Goal: Task Accomplishment & Management: Use online tool/utility

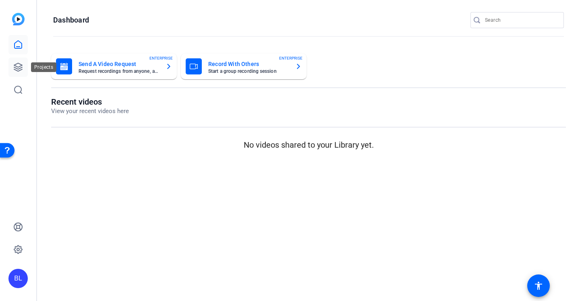
click at [17, 67] on icon at bounding box center [18, 67] width 10 height 10
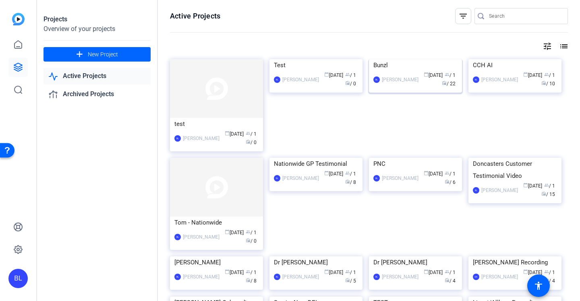
click at [395, 71] on div "Bunzl" at bounding box center [415, 65] width 84 height 12
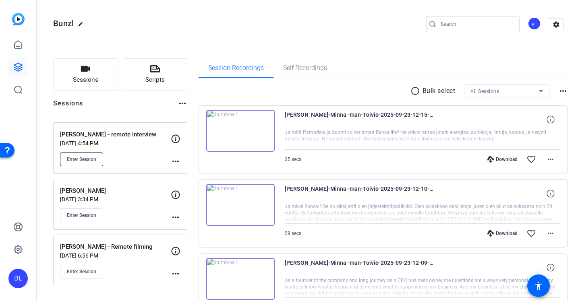
click at [96, 157] on span "Enter Session" at bounding box center [81, 159] width 29 height 6
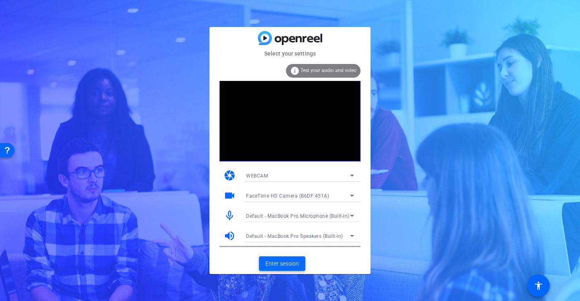
click at [283, 263] on span "Enter session" at bounding box center [281, 264] width 33 height 8
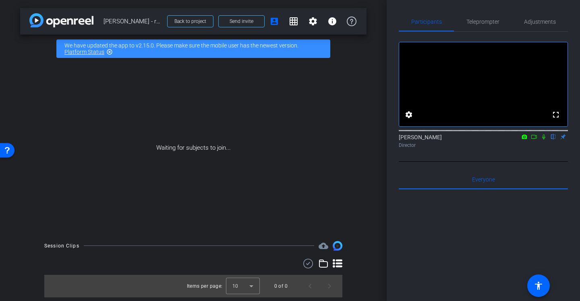
click at [0, 149] on html "Accessibility Screen-Reader Guide, Feedback, and Issue Reporting | New window m…" at bounding box center [290, 150] width 580 height 301
click at [276, 20] on mat-icon "account_box" at bounding box center [274, 22] width 10 height 10
click at [242, 20] on span "Send invite" at bounding box center [242, 21] width 24 height 6
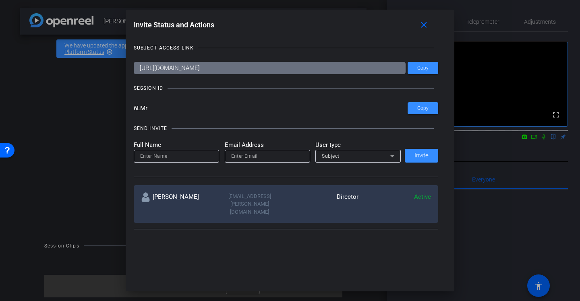
drag, startPoint x: 304, startPoint y: 68, endPoint x: 105, endPoint y: 70, distance: 199.4
click at [105, 70] on div "Invite Status and Actions close SUBJECT ACCESS LINK https://capture.openreel.co…" at bounding box center [290, 150] width 580 height 301
click at [429, 27] on mat-icon "close" at bounding box center [424, 25] width 10 height 10
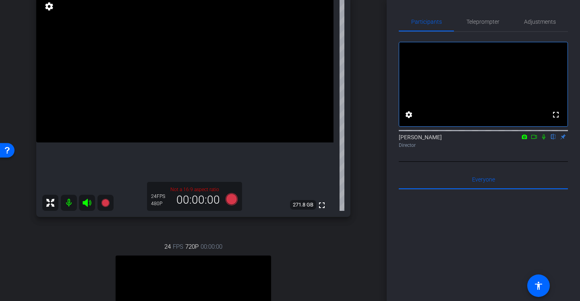
scroll to position [86, 0]
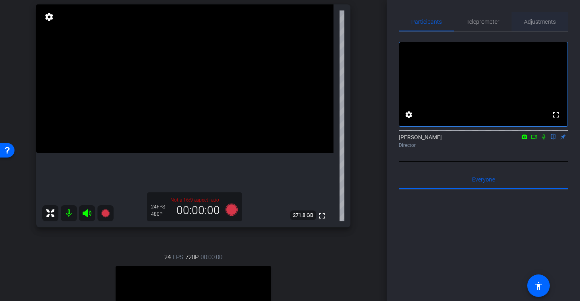
click at [545, 24] on span "Adjustments" at bounding box center [540, 22] width 32 height 6
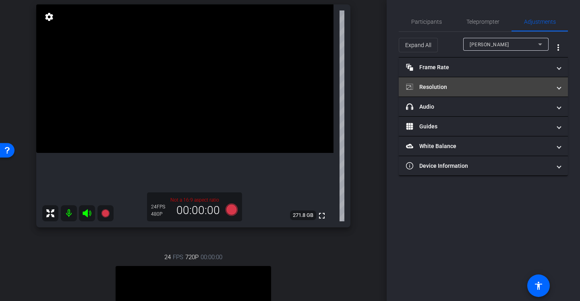
click at [466, 83] on mat-panel-title "Resolution" at bounding box center [478, 87] width 145 height 8
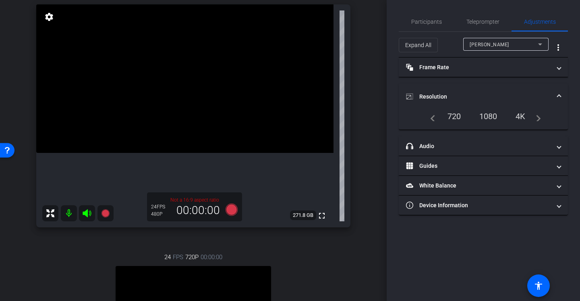
click at [490, 118] on div "1080" at bounding box center [488, 117] width 30 height 14
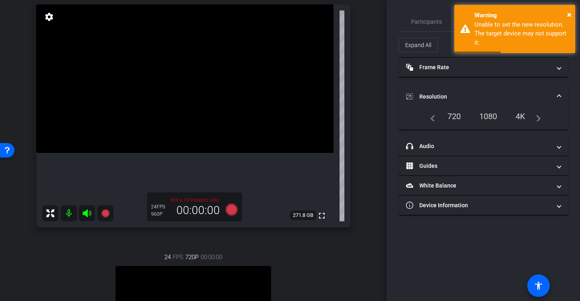
click at [457, 115] on div "720" at bounding box center [454, 117] width 26 height 14
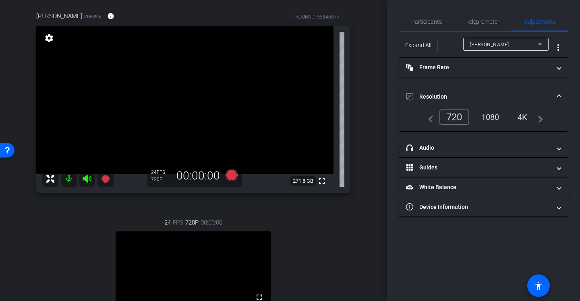
scroll to position [66, 0]
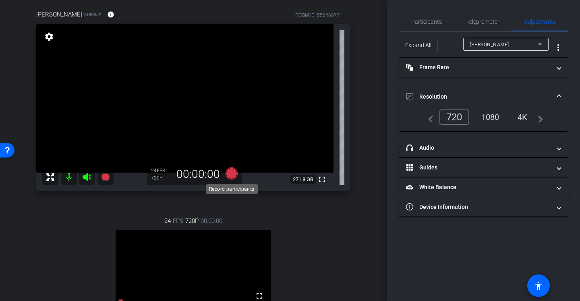
click at [233, 174] on icon at bounding box center [232, 174] width 12 height 12
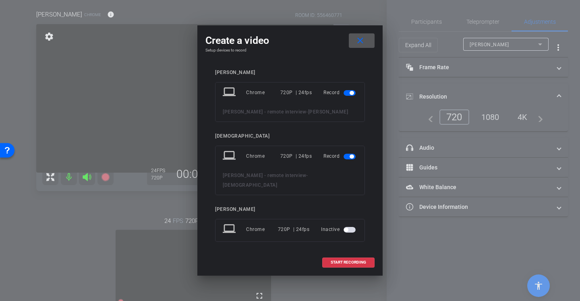
click at [347, 159] on span "button" at bounding box center [350, 157] width 12 height 6
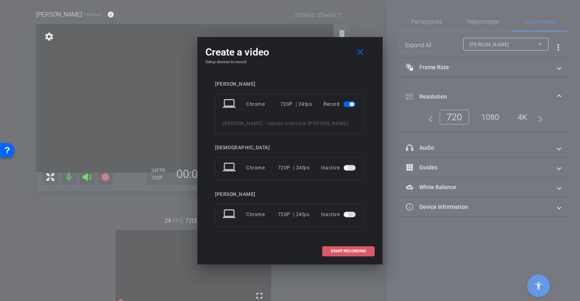
click at [345, 253] on span "START RECORDING" at bounding box center [348, 251] width 35 height 4
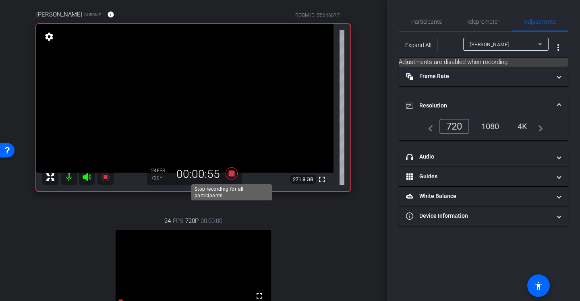
click at [231, 173] on icon at bounding box center [232, 174] width 12 height 12
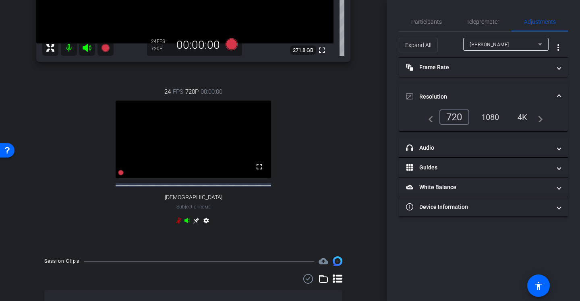
scroll to position [256, 0]
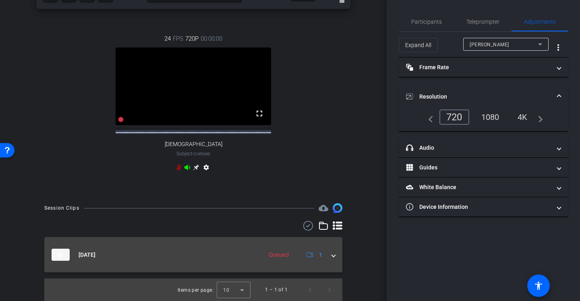
click at [333, 258] on span at bounding box center [333, 255] width 3 height 8
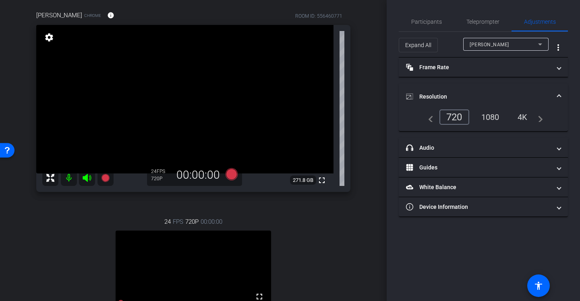
scroll to position [43, 0]
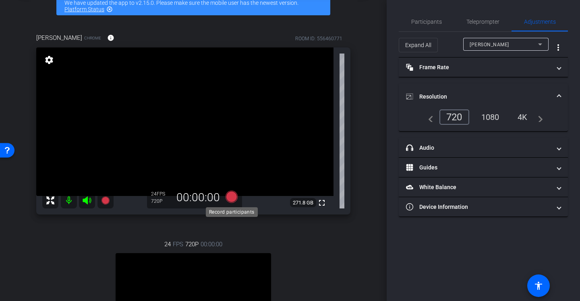
click at [232, 197] on icon at bounding box center [232, 197] width 12 height 12
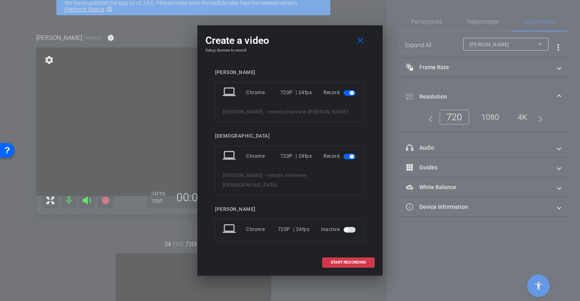
click at [345, 161] on mat-slide-toggle at bounding box center [351, 156] width 14 height 10
click at [346, 159] on span "button" at bounding box center [350, 157] width 12 height 6
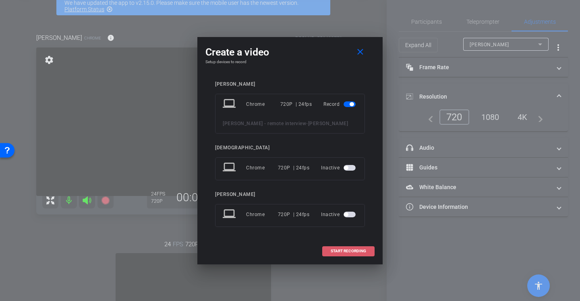
click at [352, 253] on span "START RECORDING" at bounding box center [348, 251] width 35 height 4
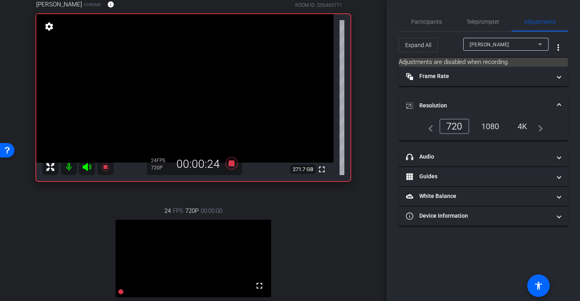
scroll to position [64, 0]
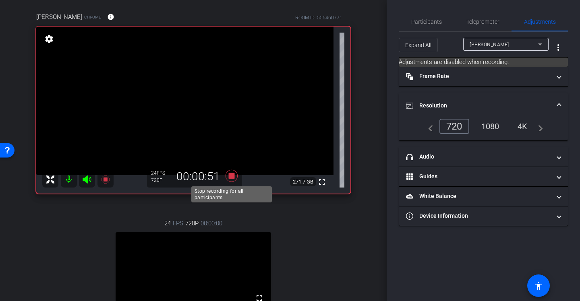
click at [230, 176] on icon at bounding box center [232, 176] width 12 height 12
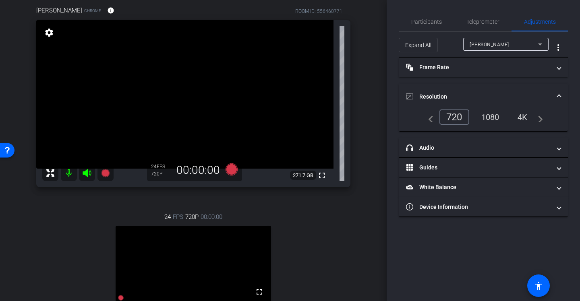
scroll to position [118, 0]
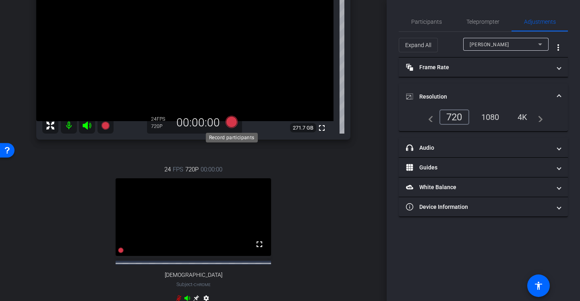
click at [230, 122] on icon at bounding box center [232, 122] width 12 height 12
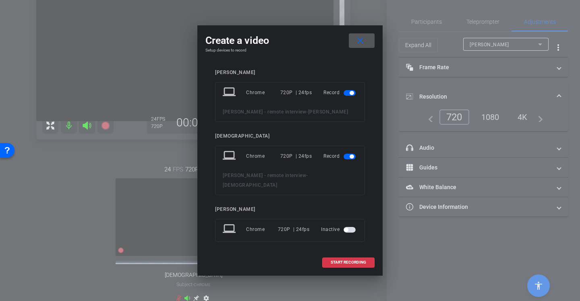
click at [348, 159] on span "button" at bounding box center [350, 157] width 12 height 6
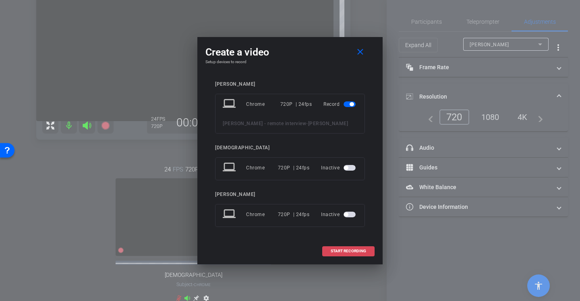
click at [348, 253] on span "START RECORDING" at bounding box center [348, 251] width 35 height 4
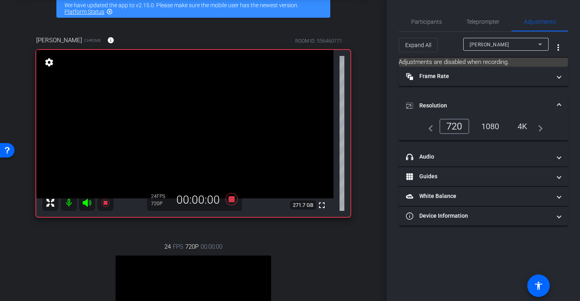
scroll to position [43, 0]
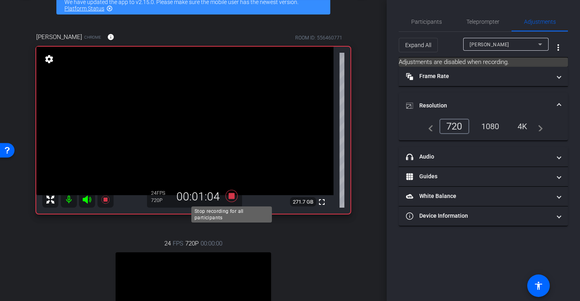
click at [231, 193] on icon at bounding box center [232, 196] width 12 height 12
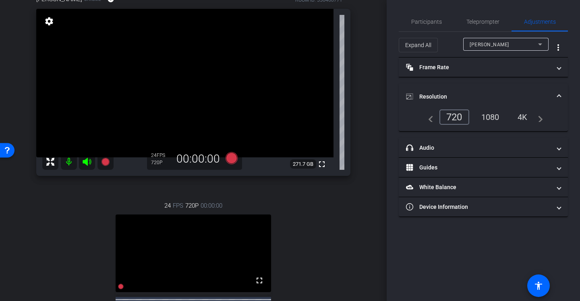
scroll to position [112, 0]
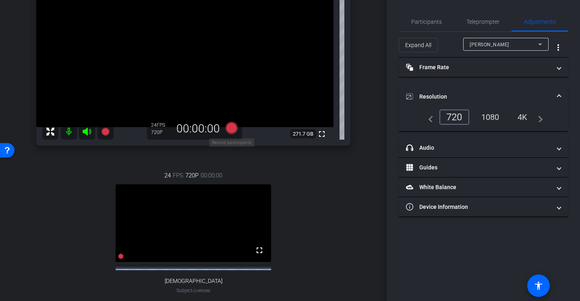
click at [231, 125] on icon at bounding box center [232, 128] width 12 height 12
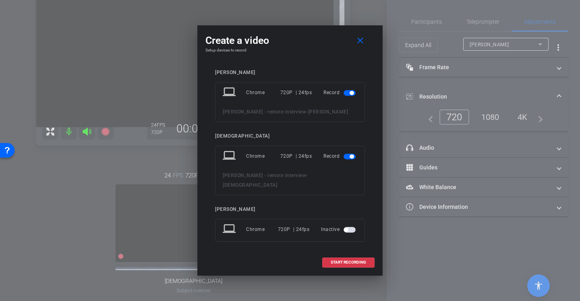
click at [344, 159] on span "button" at bounding box center [350, 157] width 12 height 6
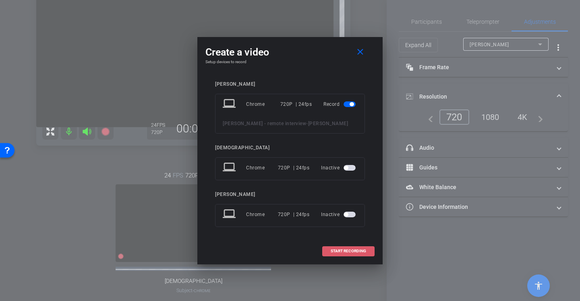
click at [347, 259] on span at bounding box center [349, 251] width 52 height 19
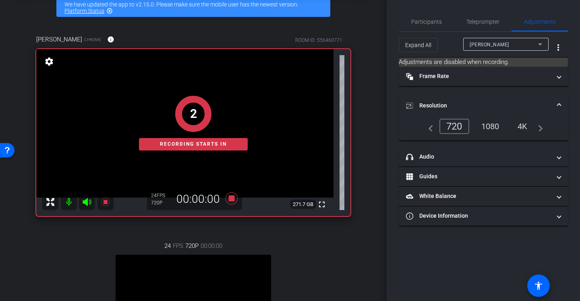
scroll to position [0, 0]
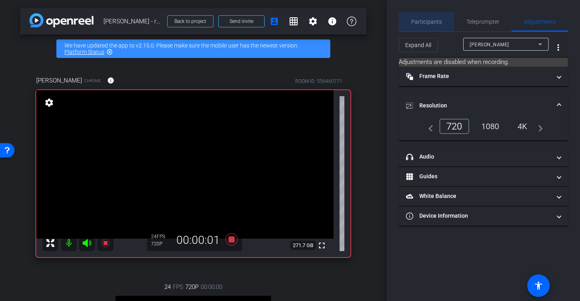
click at [424, 19] on span "Participants" at bounding box center [426, 22] width 31 height 6
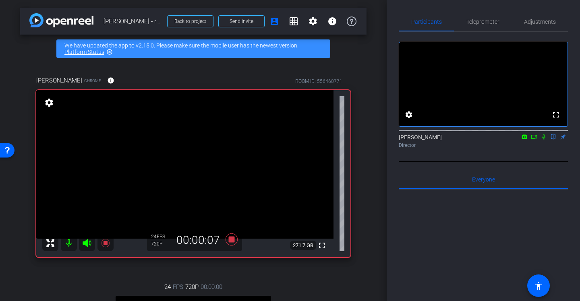
click at [543, 140] on icon at bounding box center [543, 137] width 6 height 6
click at [543, 140] on icon at bounding box center [544, 137] width 4 height 5
click at [232, 242] on icon at bounding box center [232, 240] width 12 height 12
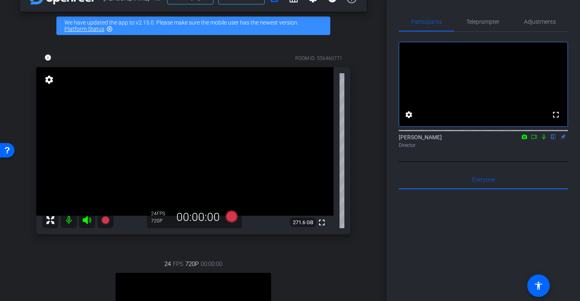
scroll to position [25, 0]
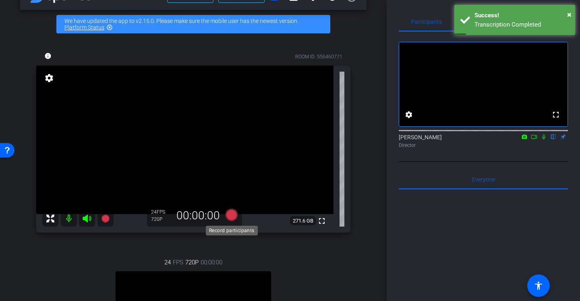
click at [235, 213] on icon at bounding box center [232, 215] width 12 height 12
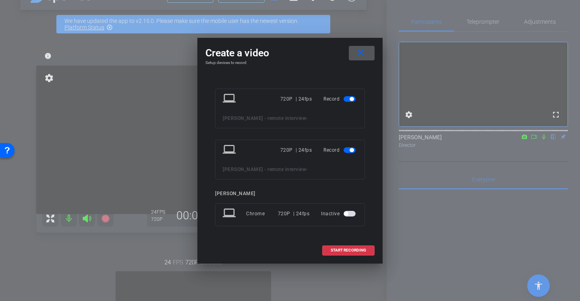
click at [347, 151] on span "button" at bounding box center [350, 150] width 12 height 6
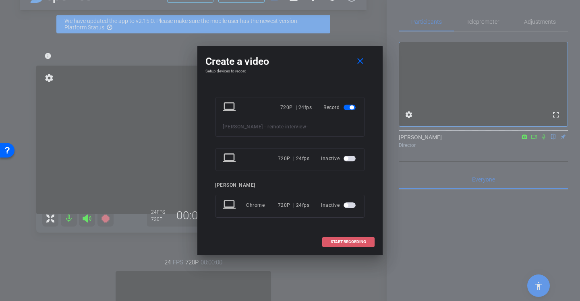
click at [345, 240] on span "START RECORDING" at bounding box center [348, 242] width 35 height 4
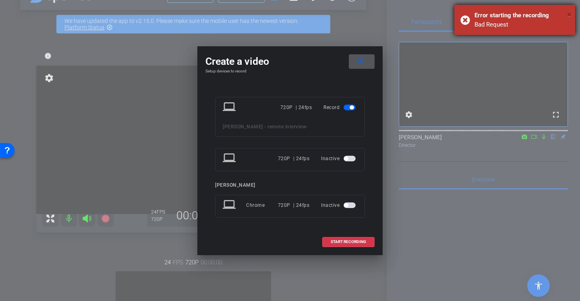
click at [571, 15] on span "×" at bounding box center [569, 15] width 4 height 10
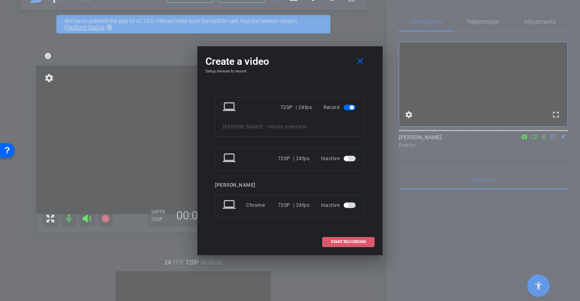
click at [352, 242] on span "START RECORDING" at bounding box center [348, 242] width 35 height 4
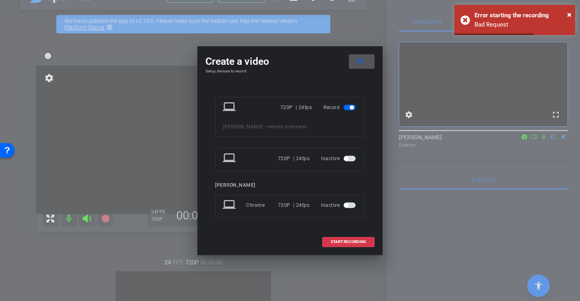
click at [363, 62] on mat-icon "close" at bounding box center [360, 61] width 10 height 10
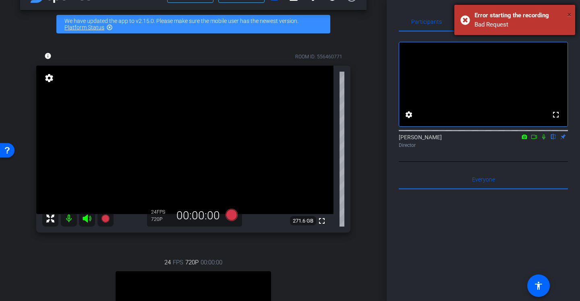
click at [569, 14] on span "×" at bounding box center [569, 15] width 4 height 10
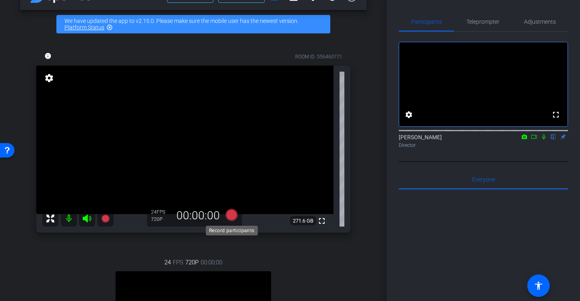
click at [230, 215] on icon at bounding box center [232, 215] width 12 height 12
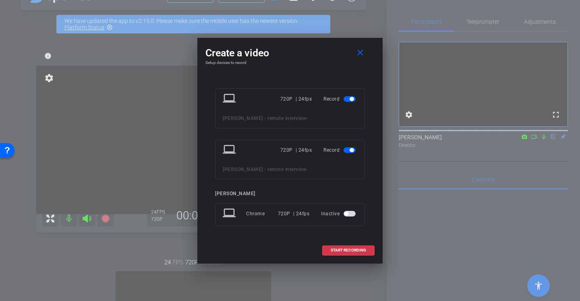
click at [348, 100] on span "button" at bounding box center [350, 99] width 12 height 6
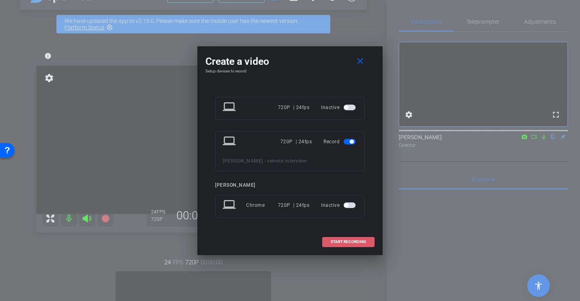
click at [348, 240] on span "START RECORDING" at bounding box center [348, 242] width 35 height 4
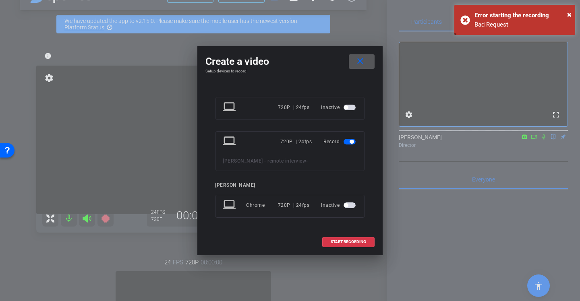
click at [361, 59] on mat-icon "close" at bounding box center [360, 61] width 10 height 10
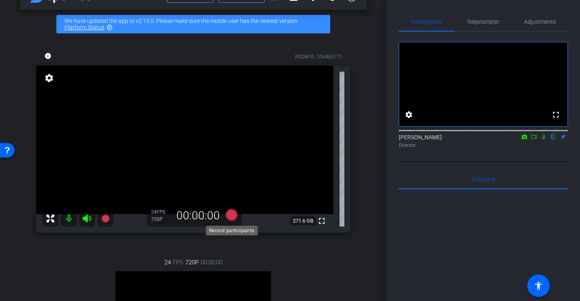
click at [229, 215] on icon at bounding box center [232, 215] width 12 height 12
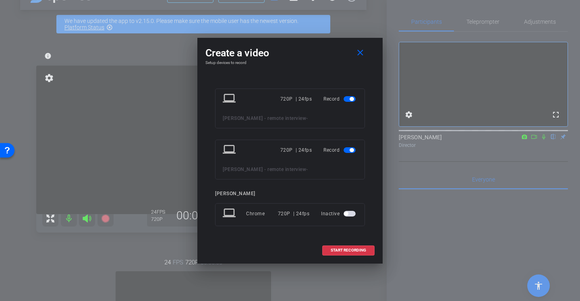
click at [346, 151] on span "button" at bounding box center [350, 150] width 12 height 6
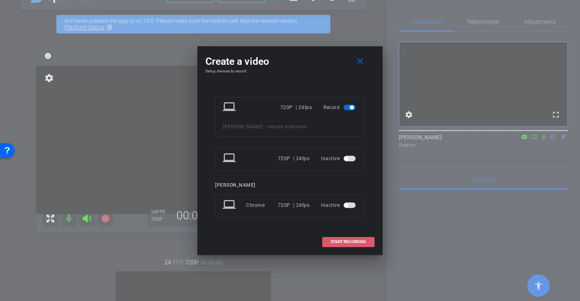
click at [348, 241] on span "START RECORDING" at bounding box center [348, 242] width 35 height 4
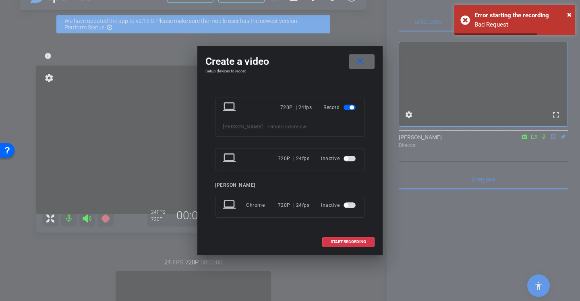
click at [356, 66] on mat-icon "close" at bounding box center [360, 61] width 10 height 10
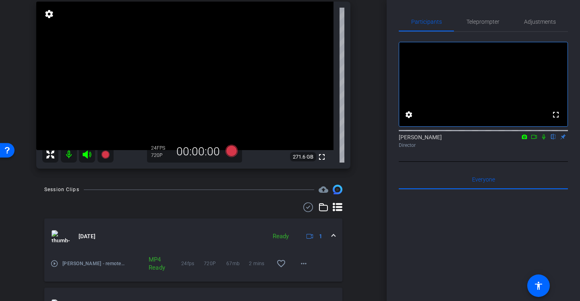
scroll to position [56, 0]
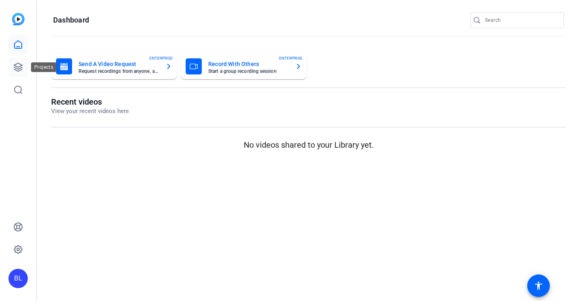
click at [20, 66] on icon at bounding box center [18, 67] width 8 height 8
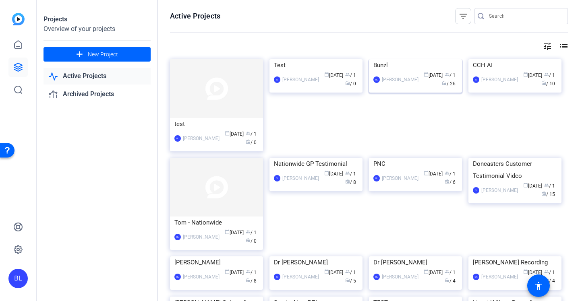
click at [404, 88] on div "BL [PERSON_NAME] calendar_today [DATE] group / 1 radio / 26" at bounding box center [415, 79] width 84 height 17
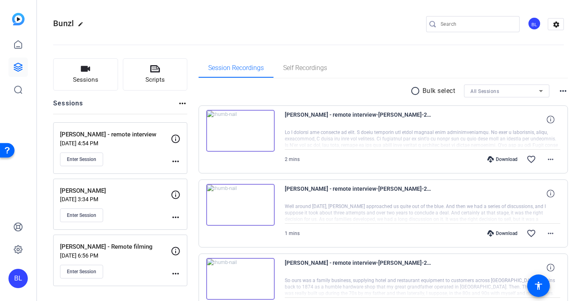
click at [139, 153] on div "Enter Session" at bounding box center [115, 160] width 111 height 14
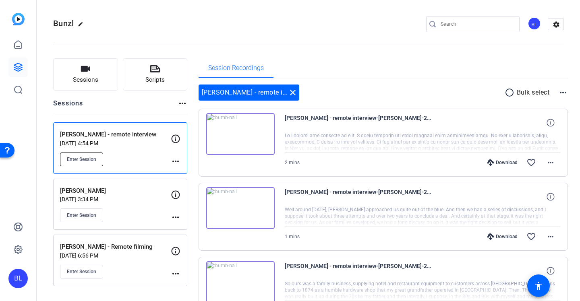
click at [88, 160] on span "Enter Session" at bounding box center [81, 159] width 29 height 6
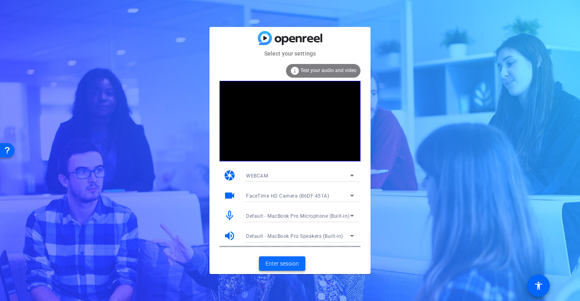
click at [291, 262] on span "Enter session" at bounding box center [281, 264] width 33 height 8
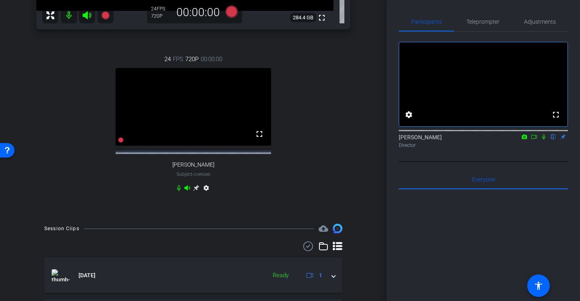
scroll to position [228, 0]
click at [245, 115] on video at bounding box center [193, 107] width 155 height 78
click at [121, 143] on icon at bounding box center [121, 141] width 6 height 6
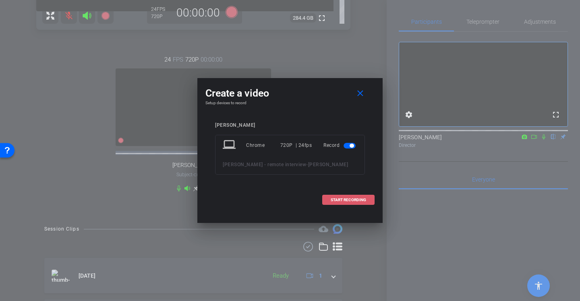
click at [328, 206] on span at bounding box center [349, 199] width 52 height 19
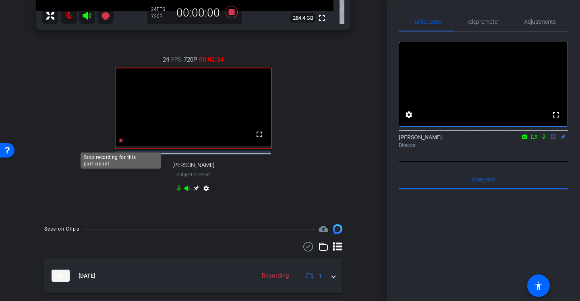
click at [121, 143] on icon at bounding box center [121, 141] width 6 height 6
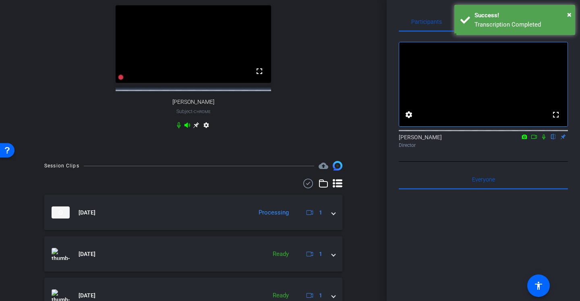
scroll to position [288, 0]
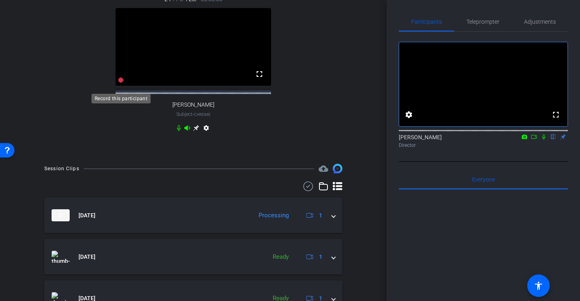
click at [122, 83] on icon at bounding box center [121, 80] width 6 height 6
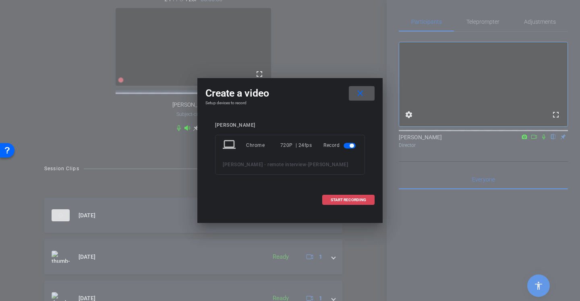
click at [350, 202] on span "START RECORDING" at bounding box center [348, 200] width 35 height 4
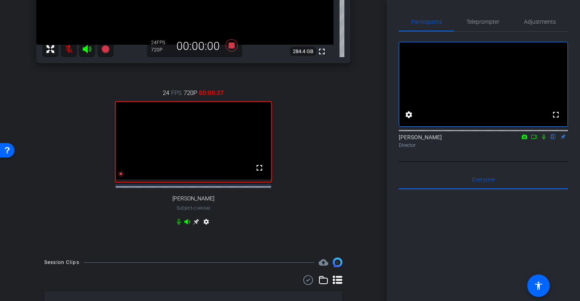
scroll to position [200, 0]
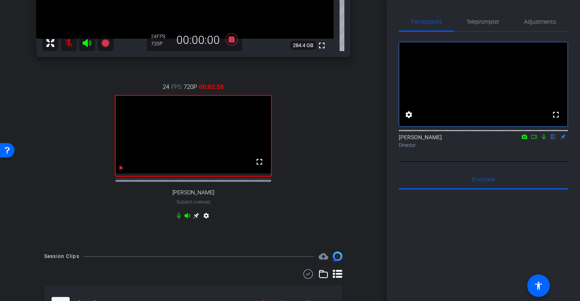
click at [544, 140] on icon at bounding box center [543, 137] width 3 height 5
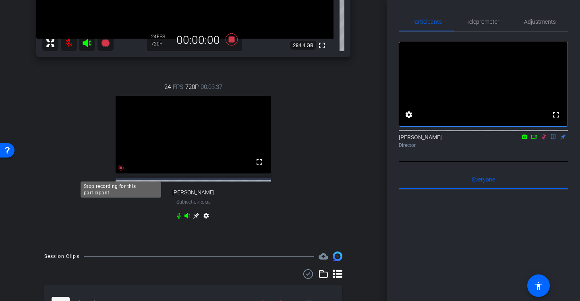
click at [122, 171] on icon at bounding box center [121, 168] width 6 height 6
click at [542, 140] on icon at bounding box center [543, 137] width 6 height 6
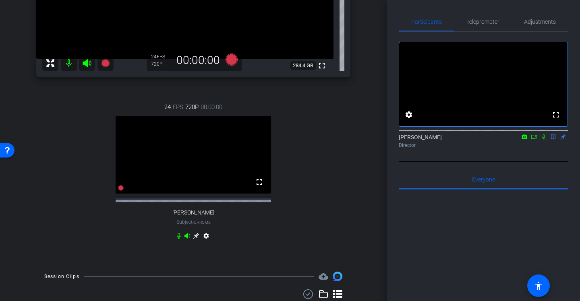
scroll to position [180, 0]
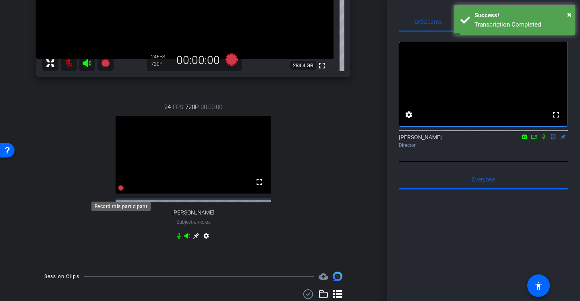
click at [120, 191] on icon at bounding box center [121, 188] width 6 height 6
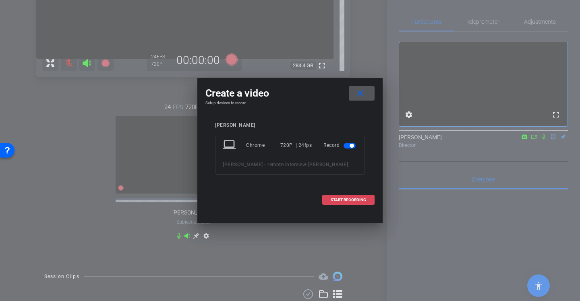
click at [359, 202] on span "START RECORDING" at bounding box center [348, 200] width 35 height 4
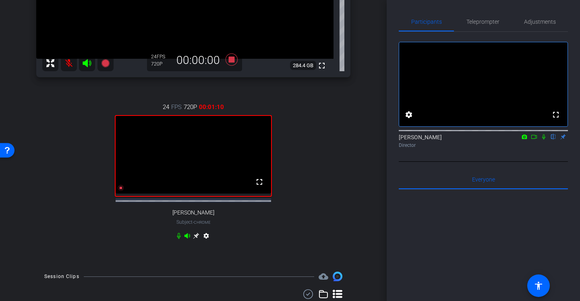
click at [544, 133] on div at bounding box center [483, 130] width 169 height 6
click at [544, 140] on icon at bounding box center [543, 137] width 6 height 6
click at [123, 191] on icon at bounding box center [121, 188] width 6 height 6
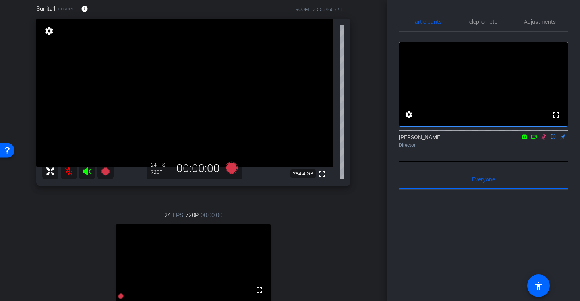
scroll to position [66, 0]
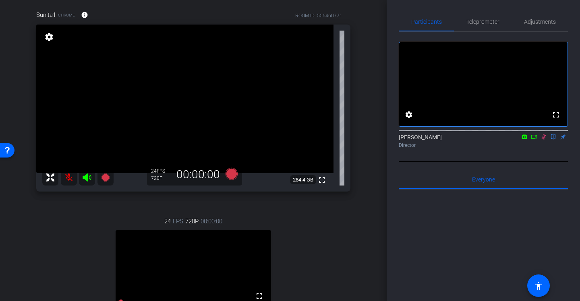
click at [543, 140] on icon at bounding box center [544, 137] width 4 height 5
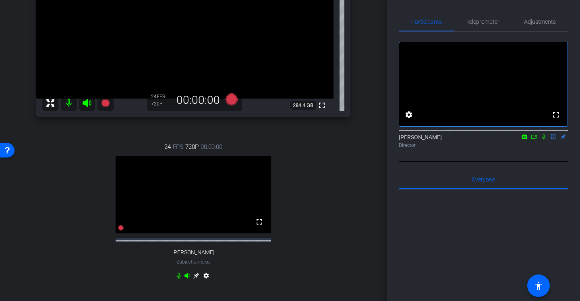
scroll to position [146, 0]
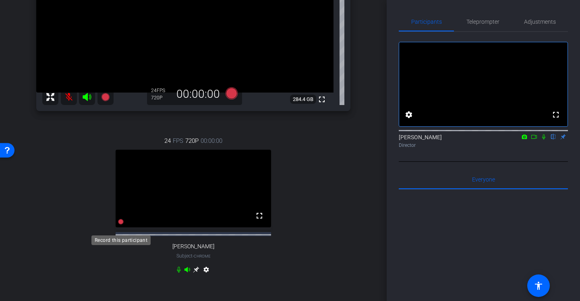
click at [121, 225] on icon at bounding box center [121, 222] width 6 height 6
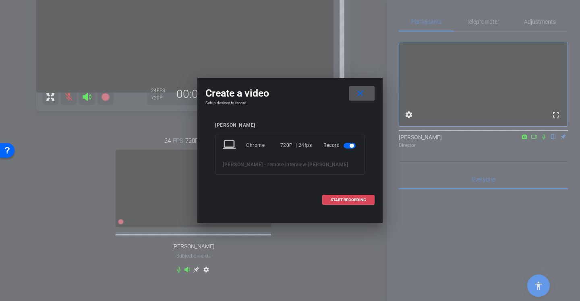
click at [357, 202] on span "START RECORDING" at bounding box center [348, 200] width 35 height 4
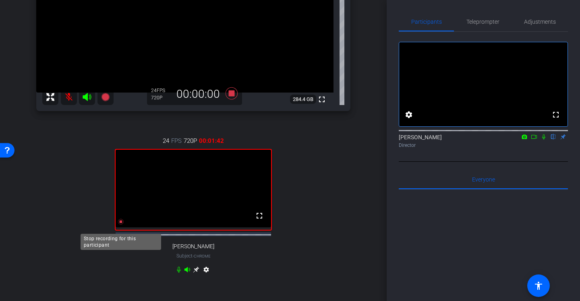
click at [122, 225] on icon at bounding box center [121, 222] width 6 height 6
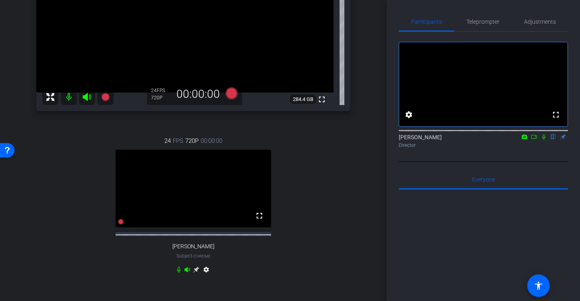
click at [543, 140] on icon at bounding box center [543, 137] width 6 height 6
click at [545, 140] on icon at bounding box center [543, 137] width 6 height 6
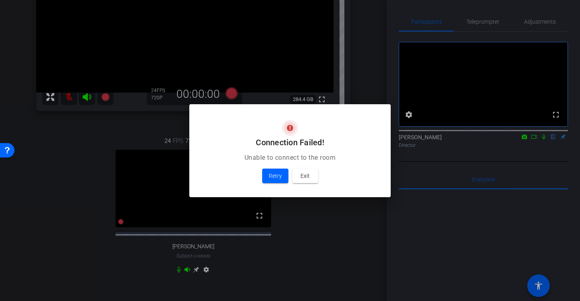
click at [122, 229] on div at bounding box center [290, 150] width 580 height 301
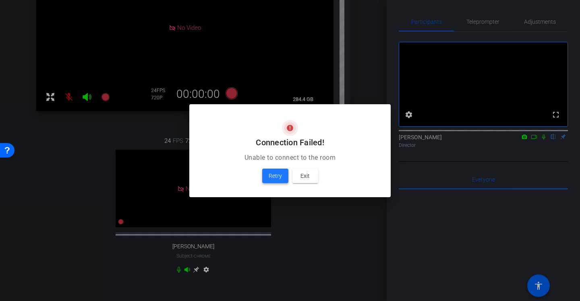
click at [274, 176] on span "Retry" at bounding box center [275, 176] width 13 height 10
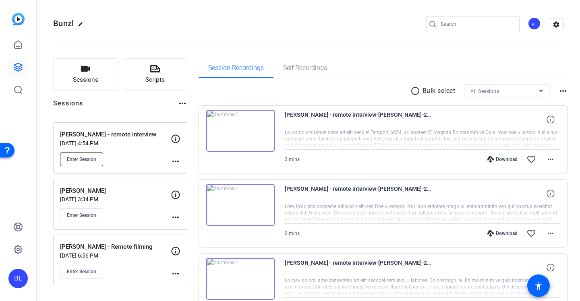
click at [72, 159] on span "Enter Session" at bounding box center [81, 159] width 29 height 6
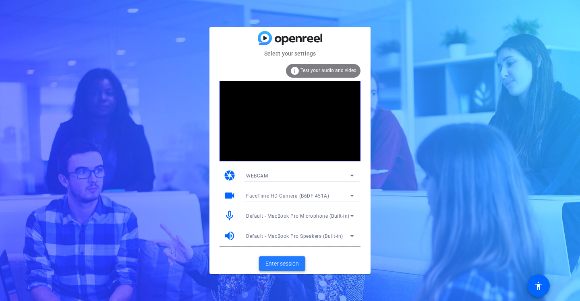
click at [294, 265] on span "Enter session" at bounding box center [281, 264] width 33 height 8
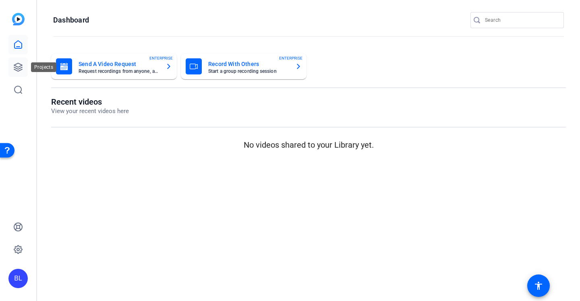
click at [21, 67] on icon at bounding box center [18, 67] width 8 height 8
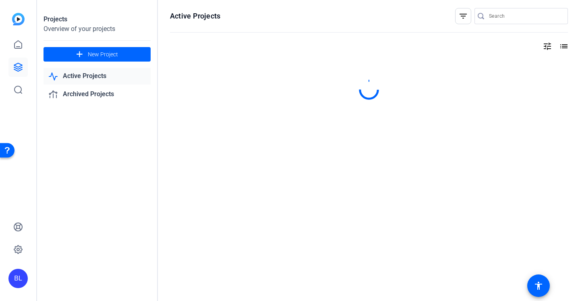
click at [91, 74] on link "Active Projects" at bounding box center [96, 76] width 107 height 17
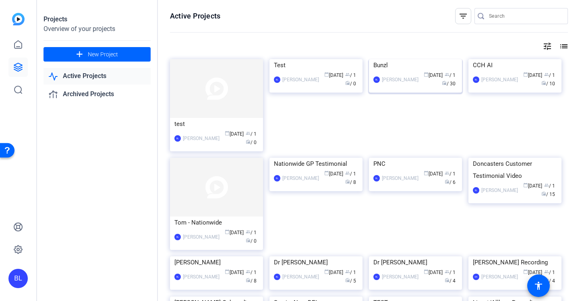
click at [424, 77] on span "calendar_today" at bounding box center [426, 74] width 5 height 5
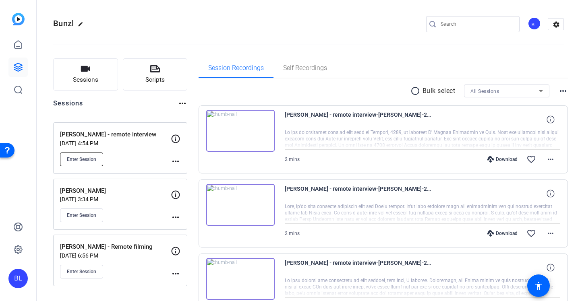
click at [78, 157] on span "Enter Session" at bounding box center [81, 159] width 29 height 6
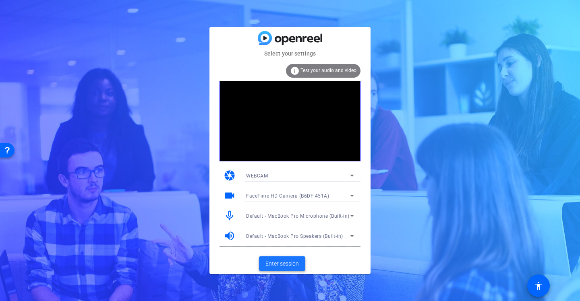
click at [291, 266] on span "Enter session" at bounding box center [281, 264] width 33 height 8
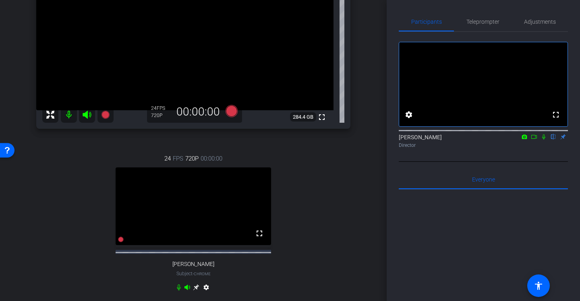
scroll to position [130, 0]
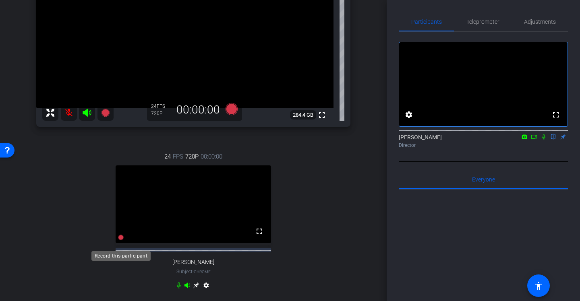
click at [120, 240] on icon at bounding box center [121, 238] width 6 height 6
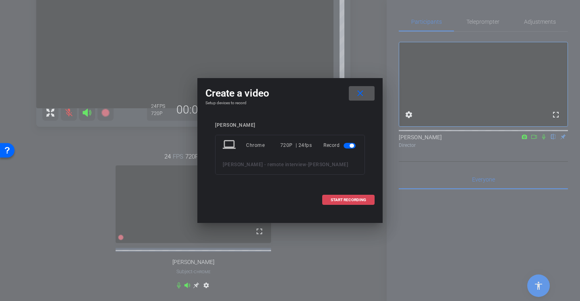
click at [366, 202] on span "START RECORDING" at bounding box center [348, 200] width 35 height 4
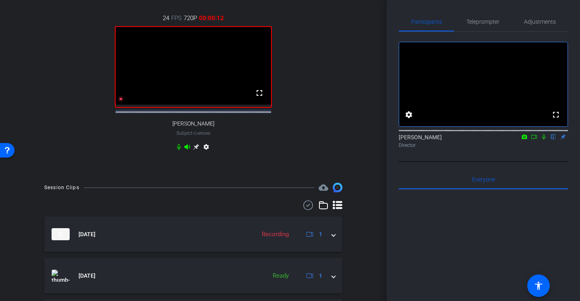
scroll to position [268, 0]
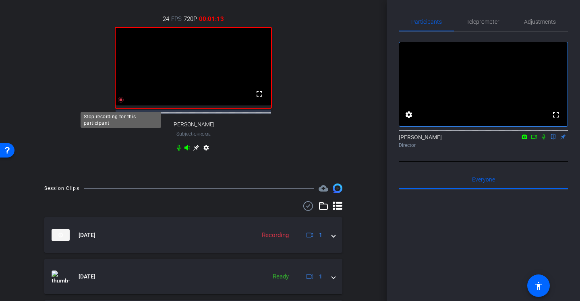
click at [119, 103] on icon at bounding box center [121, 100] width 6 height 6
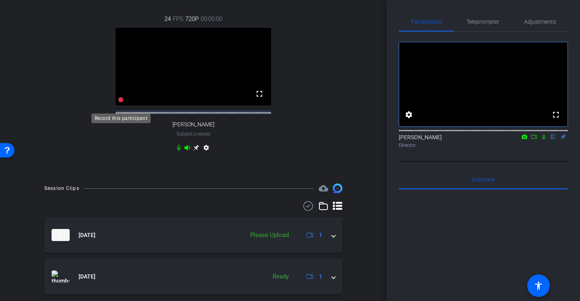
click at [121, 103] on icon at bounding box center [121, 100] width 6 height 6
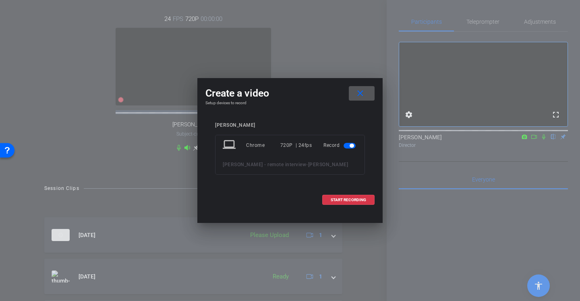
click at [363, 99] on span at bounding box center [362, 93] width 26 height 19
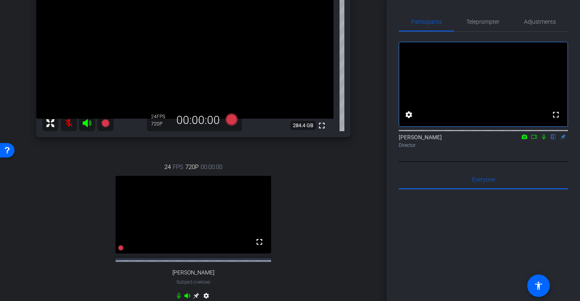
scroll to position [115, 0]
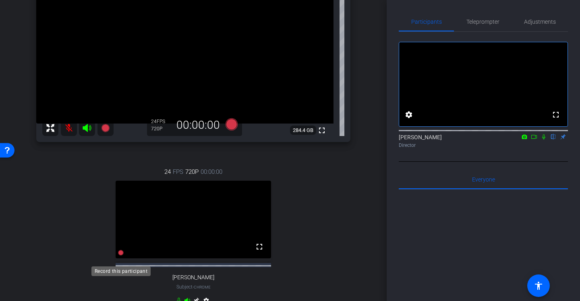
click at [120, 256] on icon at bounding box center [121, 253] width 6 height 6
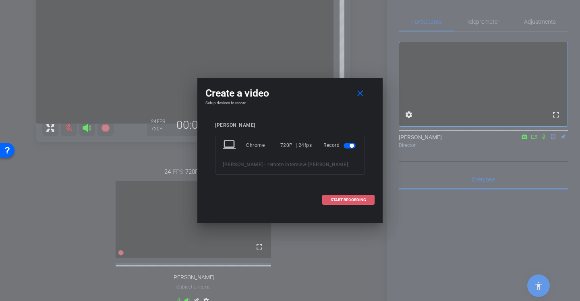
click at [362, 202] on span "START RECORDING" at bounding box center [348, 200] width 35 height 4
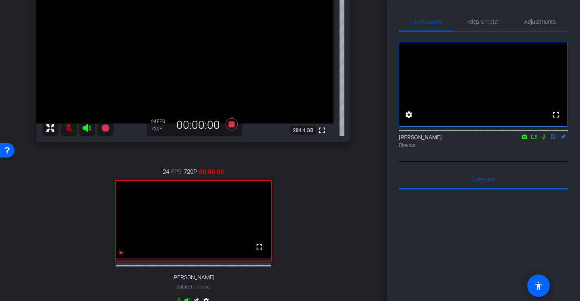
click at [543, 140] on icon at bounding box center [543, 137] width 3 height 5
click at [544, 140] on icon at bounding box center [544, 137] width 4 height 5
click at [542, 140] on icon at bounding box center [543, 137] width 3 height 5
click at [542, 140] on icon at bounding box center [544, 137] width 4 height 5
click at [120, 256] on icon at bounding box center [121, 253] width 6 height 6
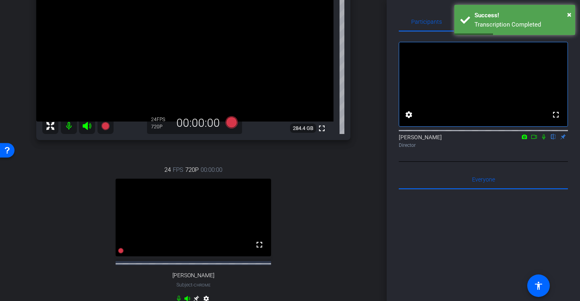
scroll to position [120, 0]
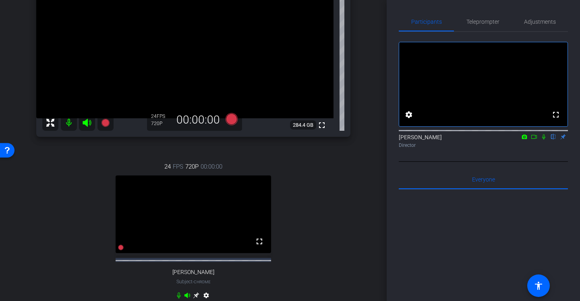
click at [544, 140] on icon at bounding box center [543, 137] width 6 height 6
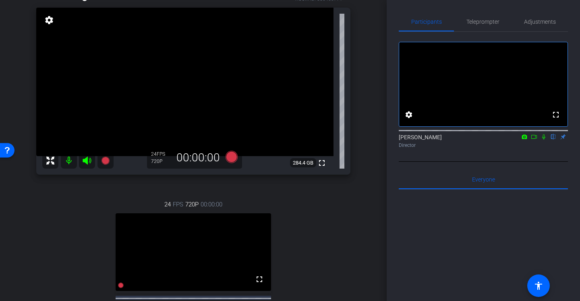
scroll to position [77, 0]
